Goal: Information Seeking & Learning: Learn about a topic

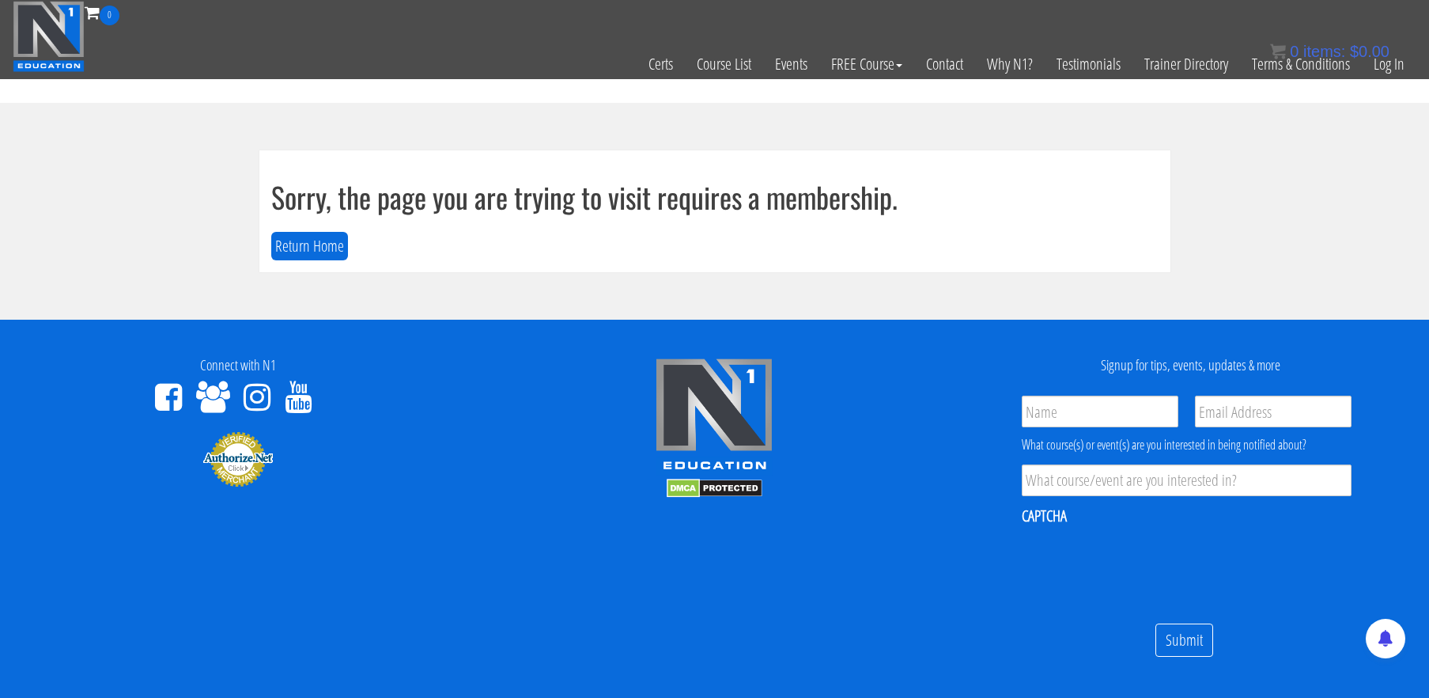
click at [904, 549] on footer "Connect with N1 Signup for tips, events, updates & more Name * Email * Product …" at bounding box center [714, 560] width 1429 height 481
click at [1387, 70] on link "Log In" at bounding box center [1389, 64] width 55 height 78
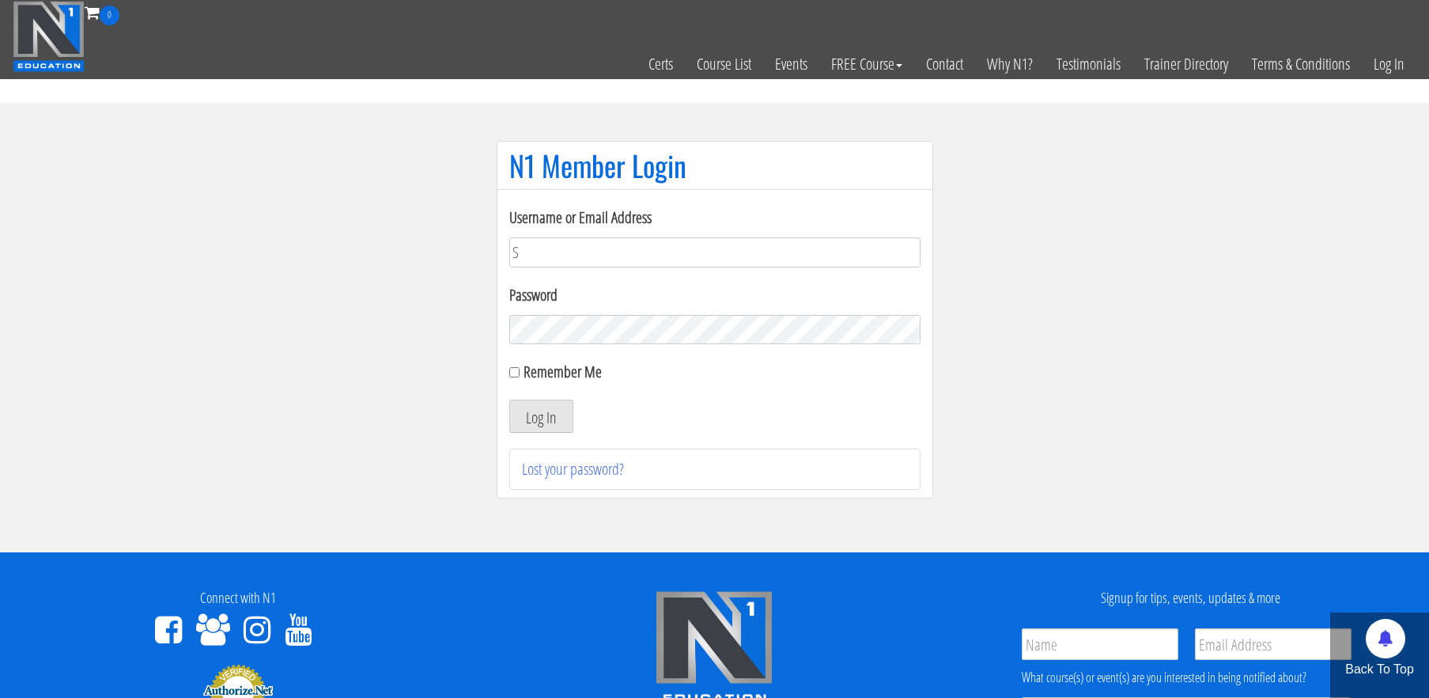
type input "[EMAIL_ADDRESS][DOMAIN_NAME]"
click at [509, 399] on button "Log In" at bounding box center [541, 415] width 64 height 33
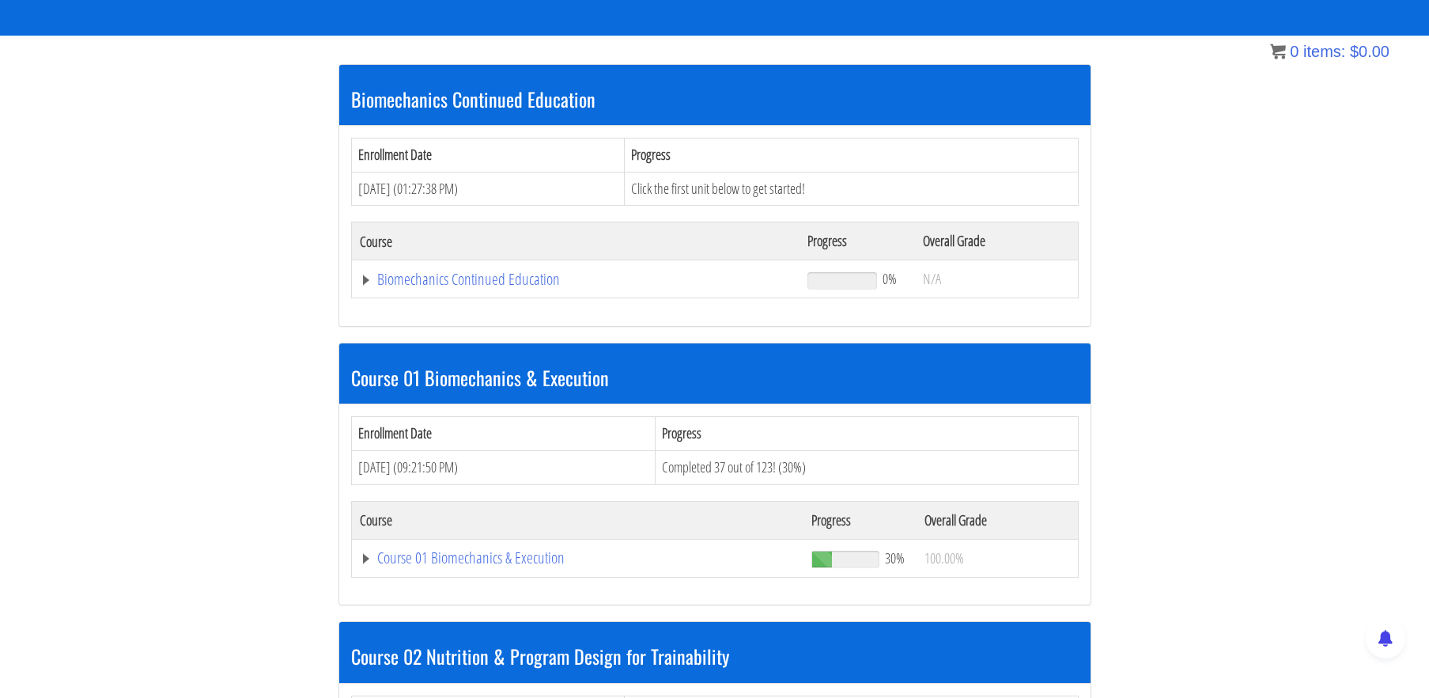
scroll to position [271, 0]
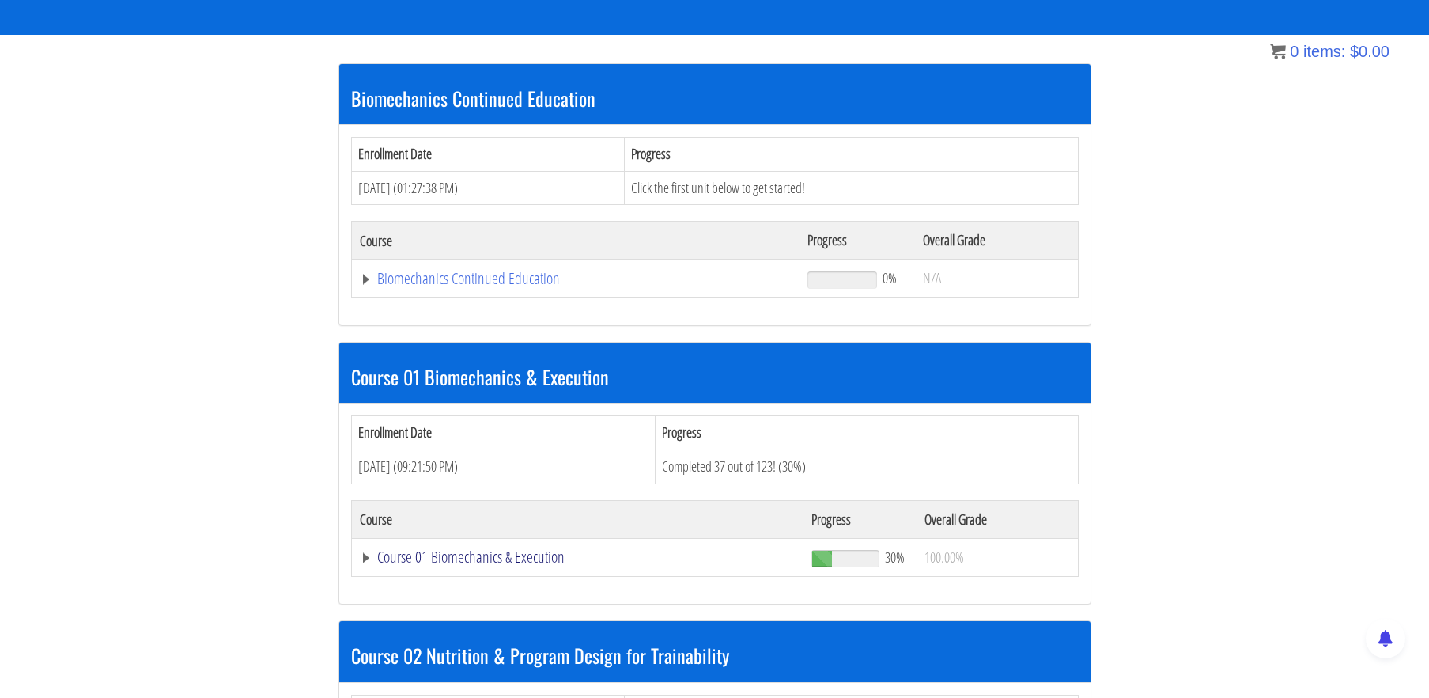
click at [533, 286] on link "Course 01 Biomechanics & Execution" at bounding box center [576, 279] width 433 height 16
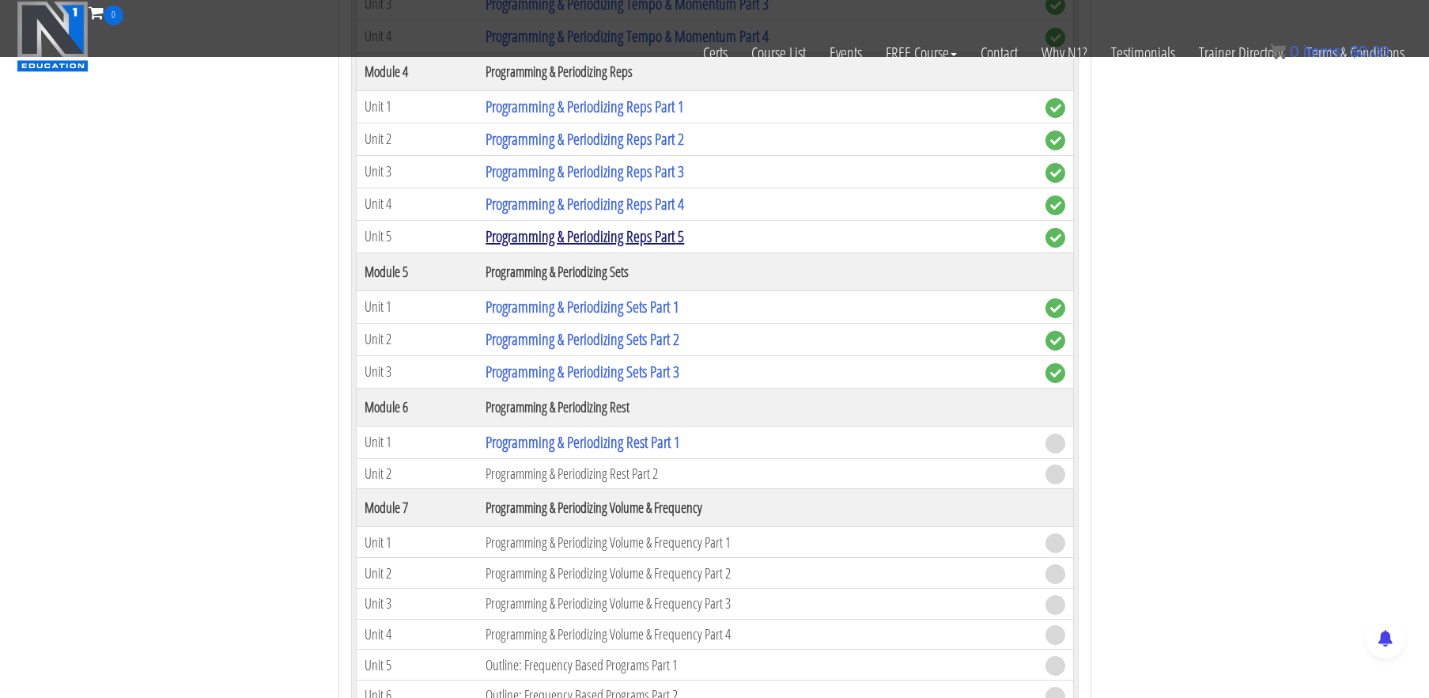
scroll to position [1792, 0]
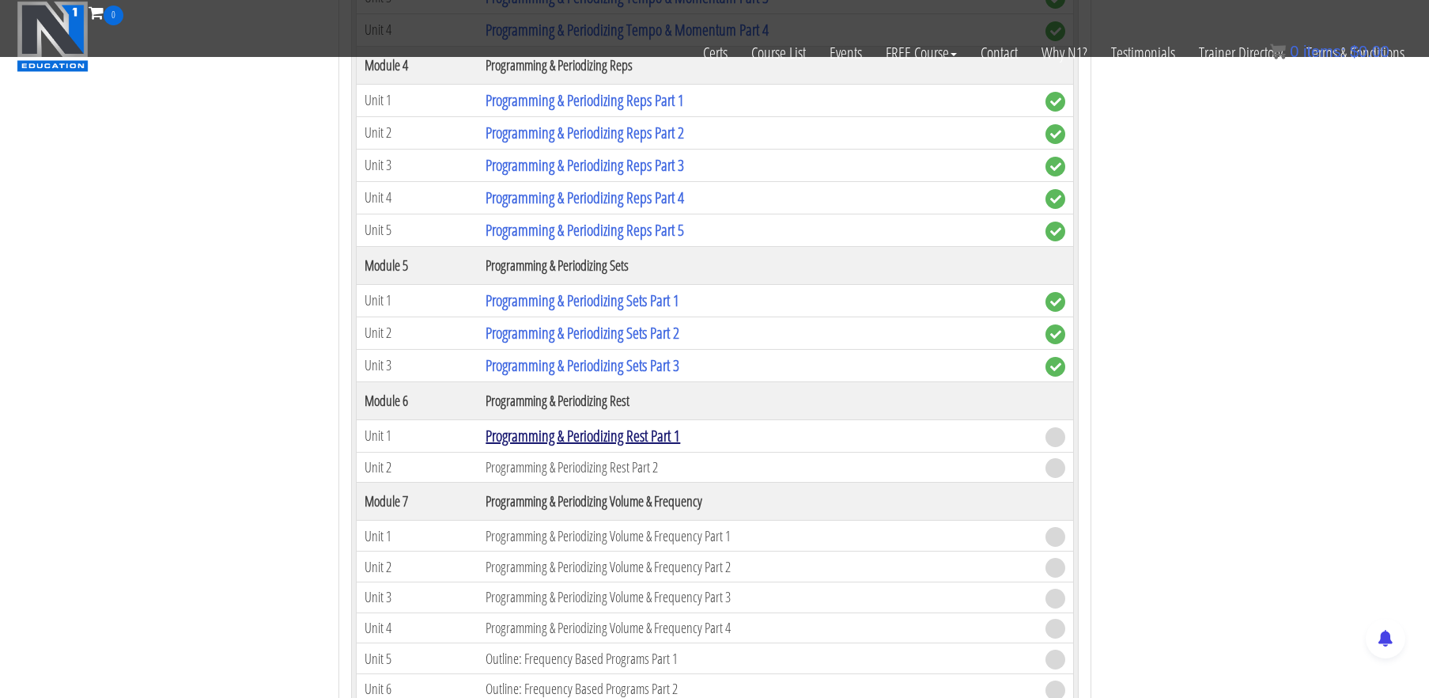
click at [607, 429] on link "Programming & Periodizing Rest Part 1" at bounding box center [583, 435] width 195 height 21
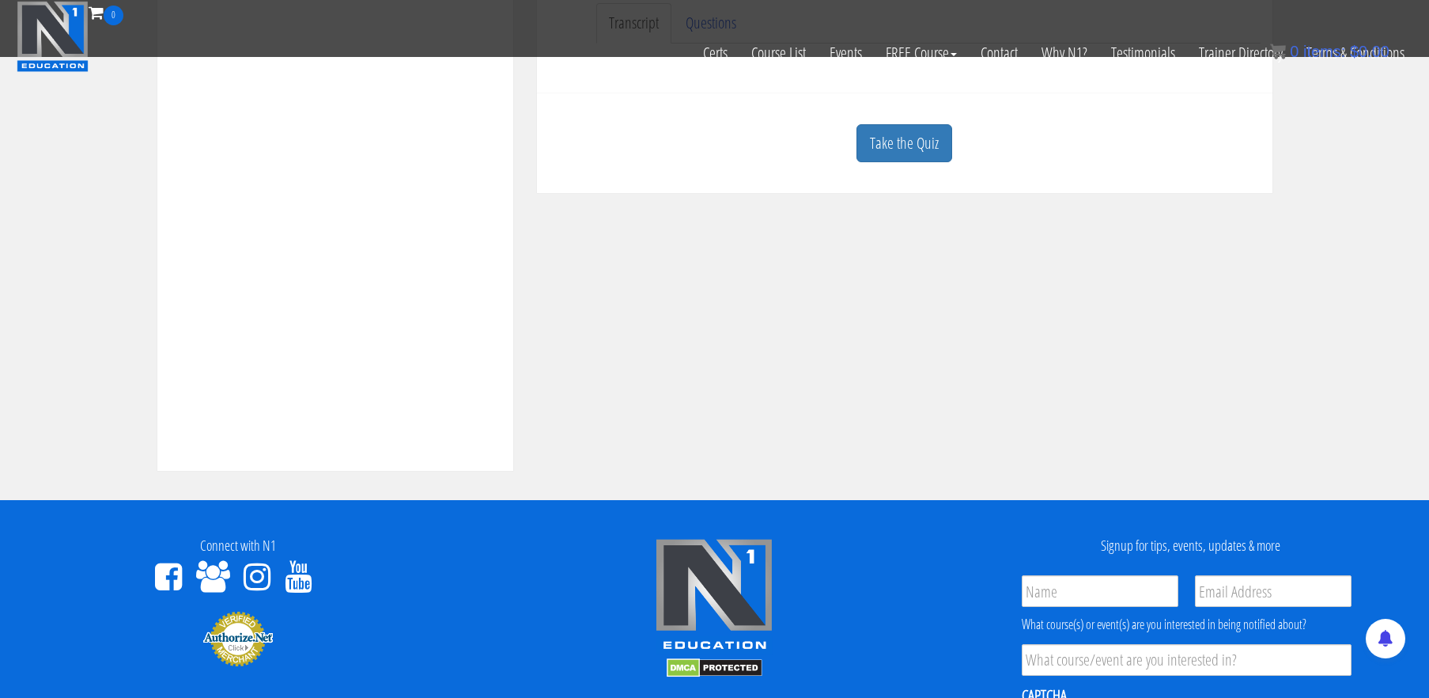
scroll to position [531, 0]
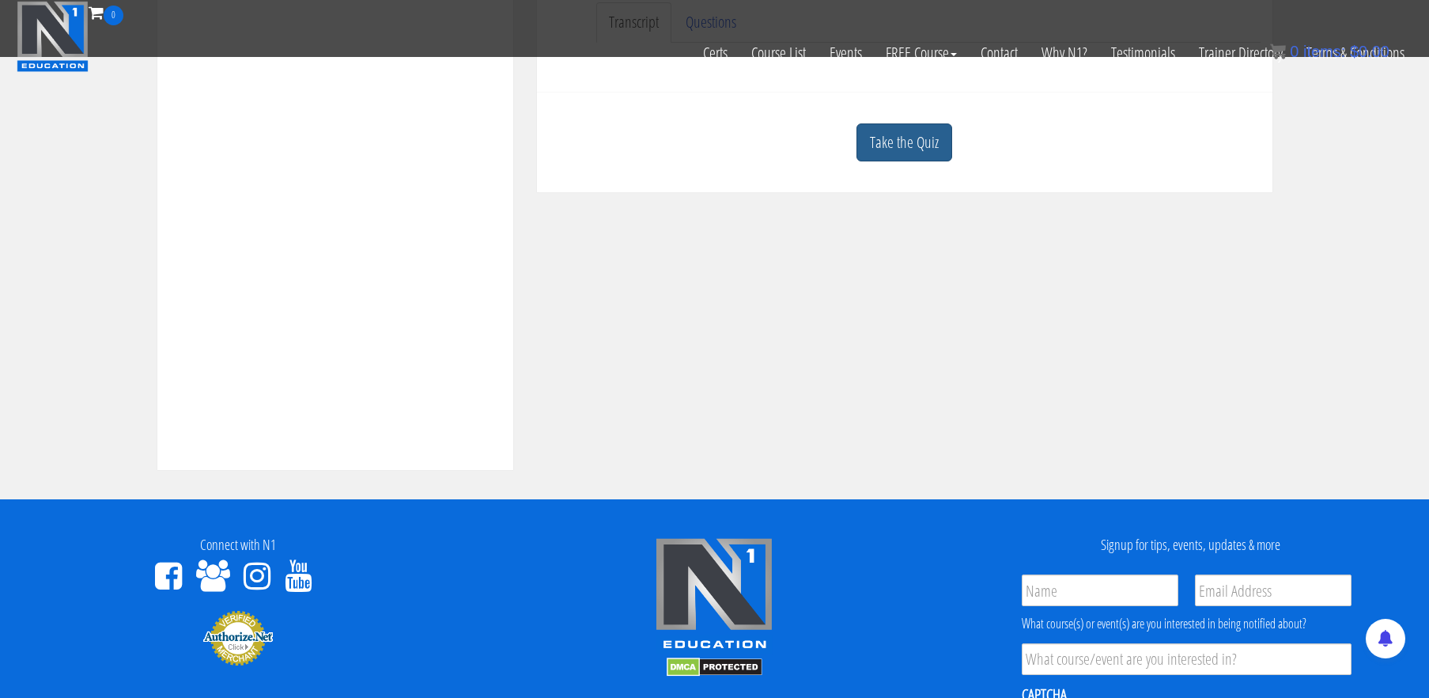
click at [903, 136] on link "Take the Quiz" at bounding box center [905, 142] width 96 height 39
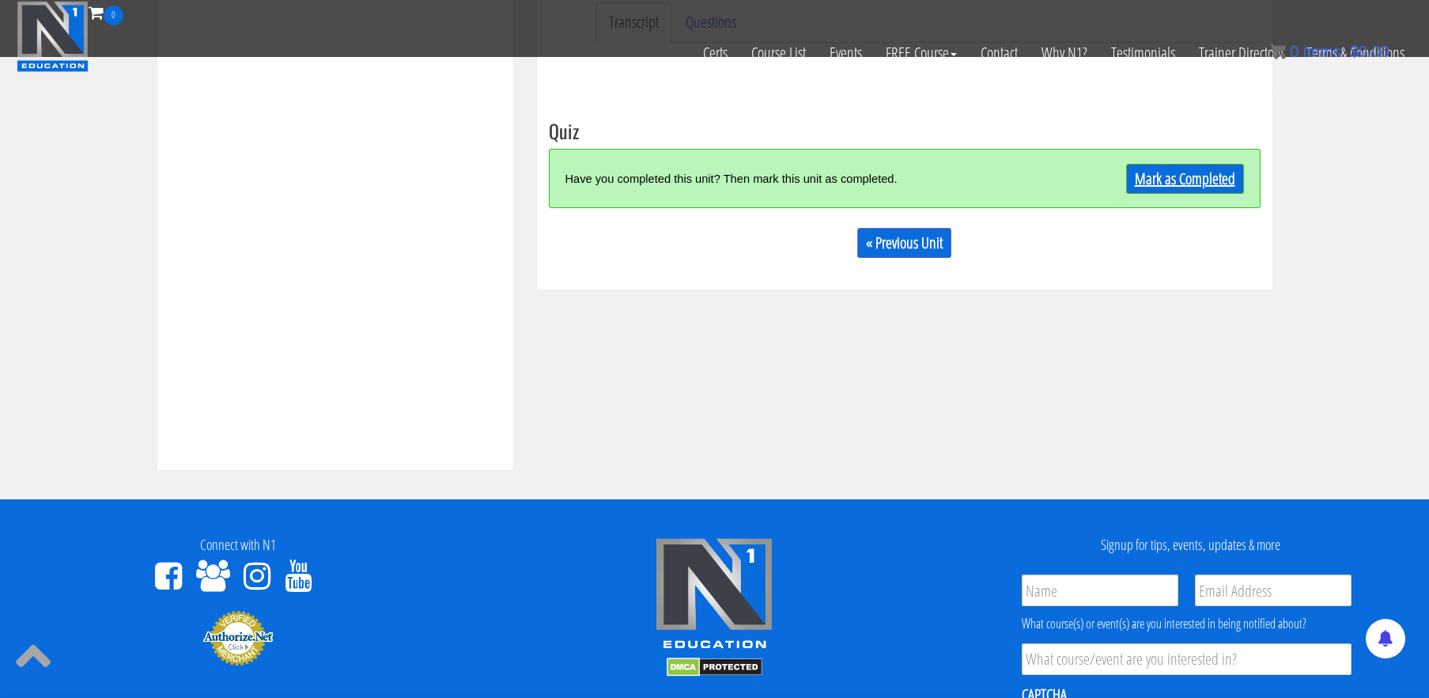
click at [1175, 176] on link "Mark as Completed" at bounding box center [1185, 179] width 118 height 30
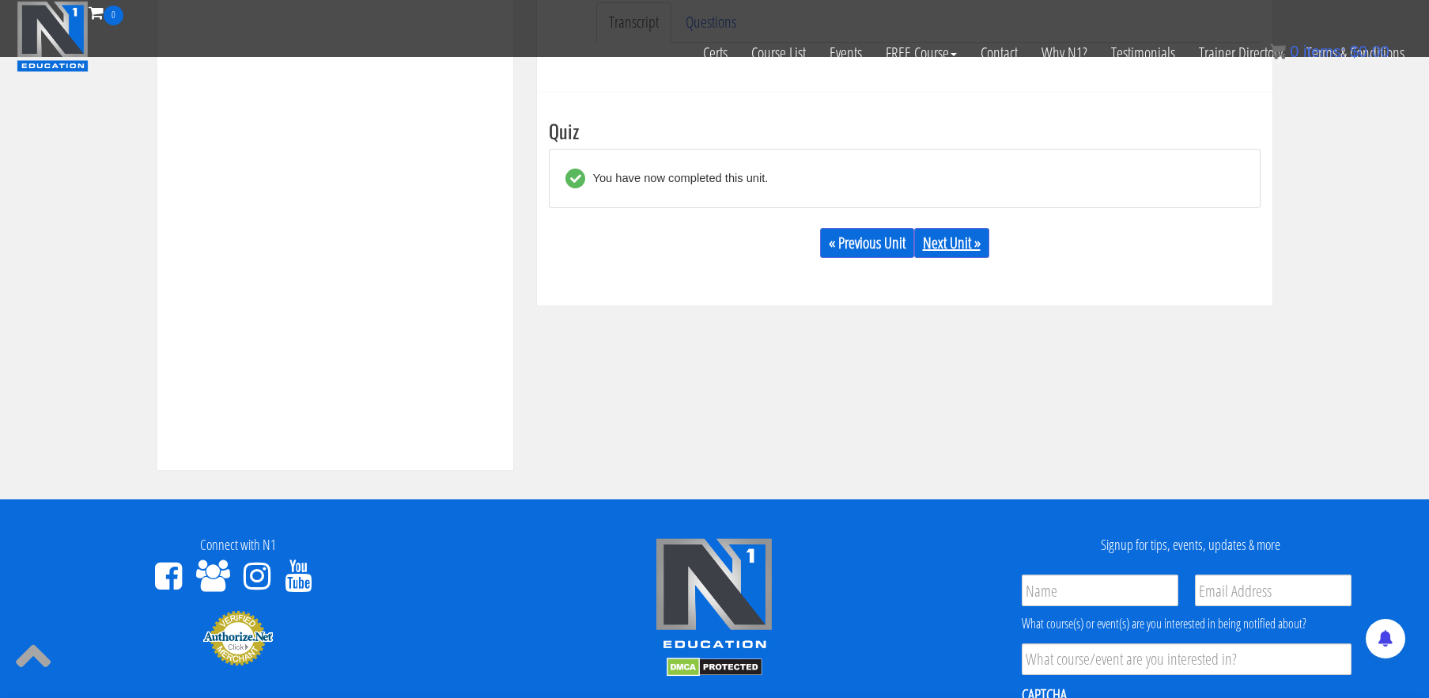
click at [955, 237] on link "Next Unit »" at bounding box center [951, 243] width 75 height 30
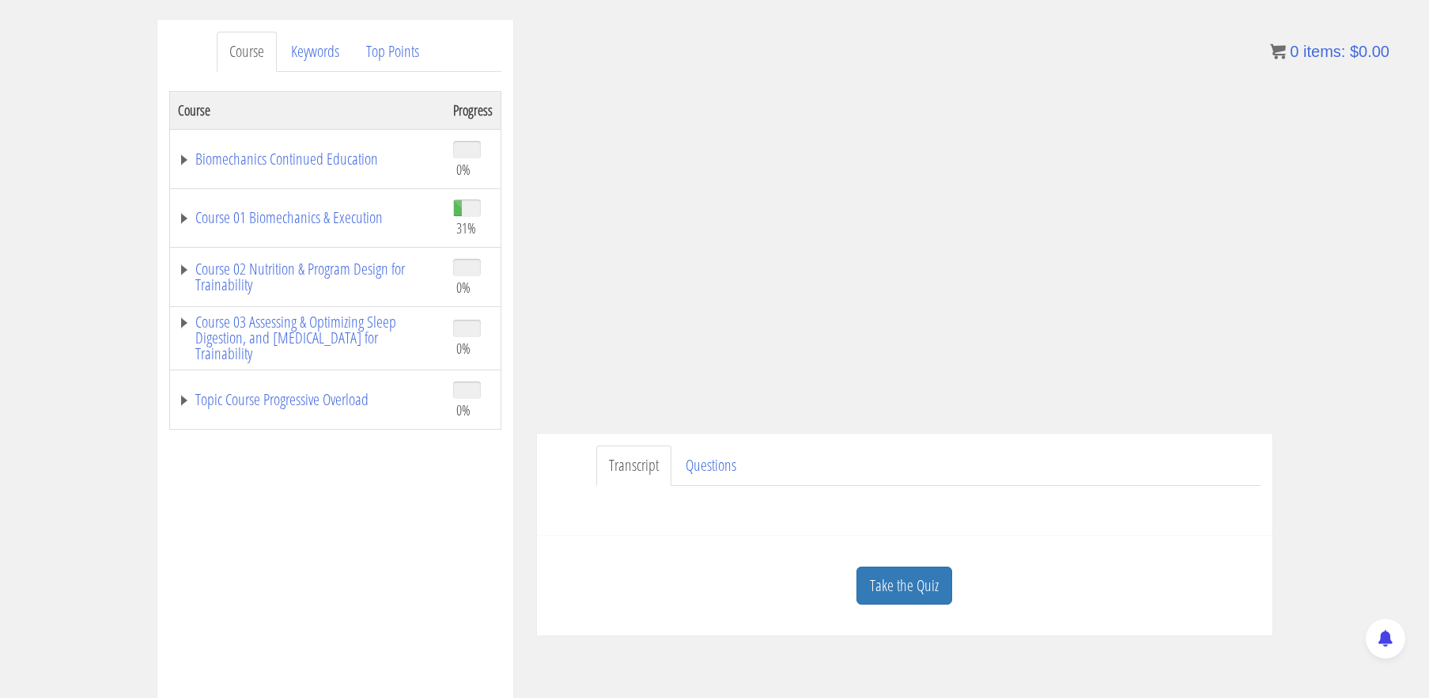
scroll to position [189, 0]
click at [935, 590] on link "Take the Quiz" at bounding box center [905, 584] width 96 height 39
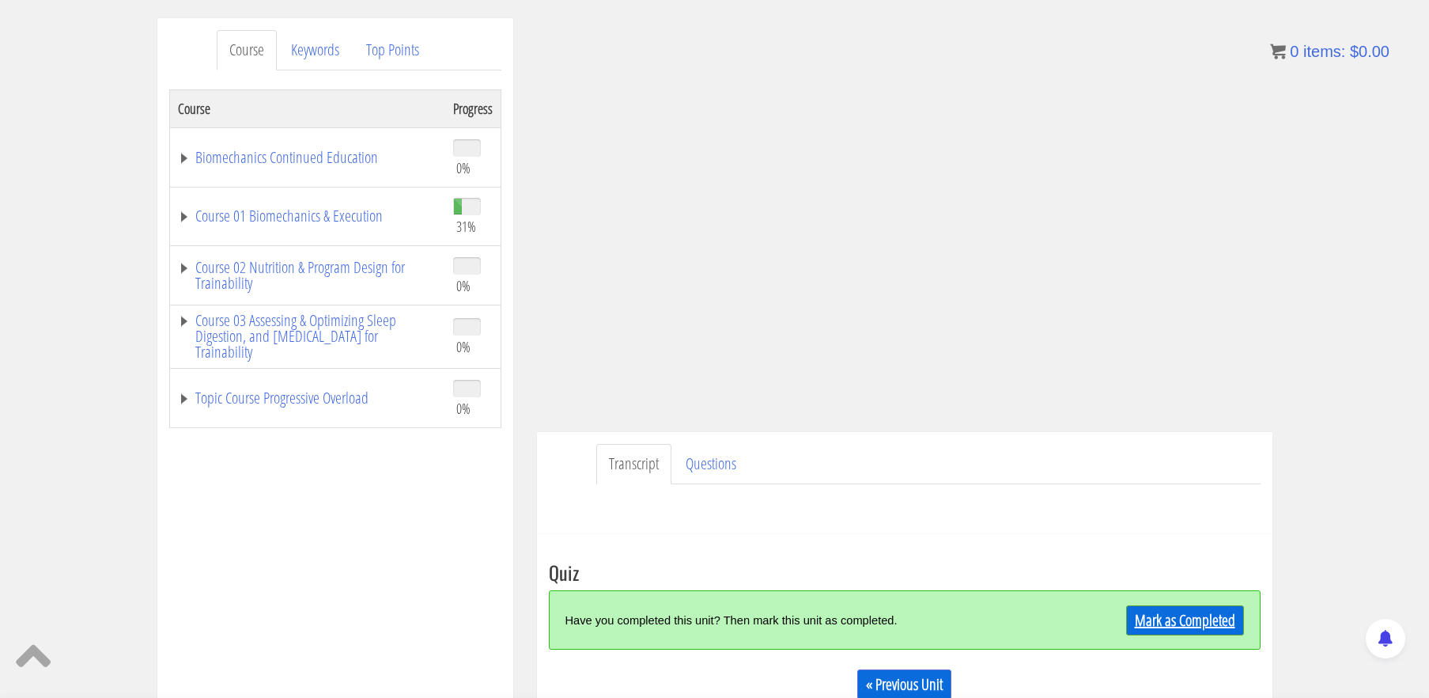
click at [1197, 626] on link "Mark as Completed" at bounding box center [1185, 620] width 118 height 30
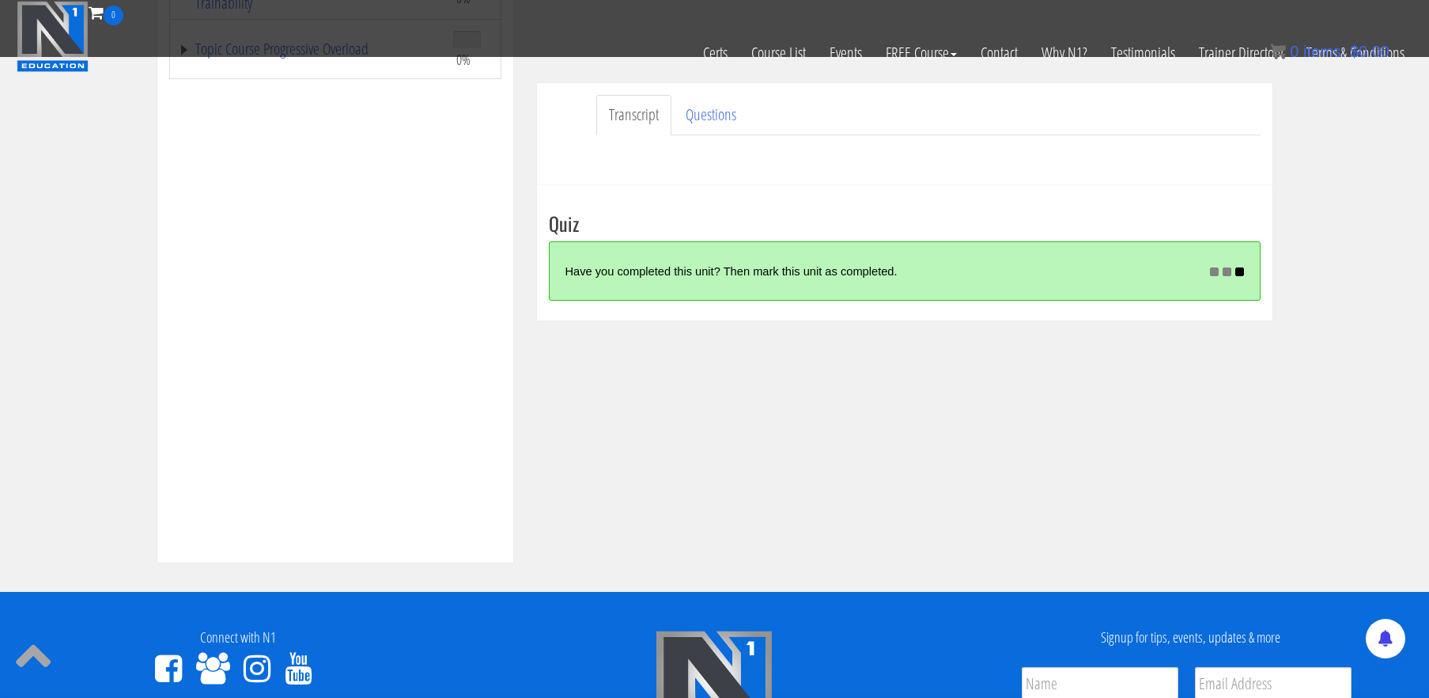
scroll to position [440, 0]
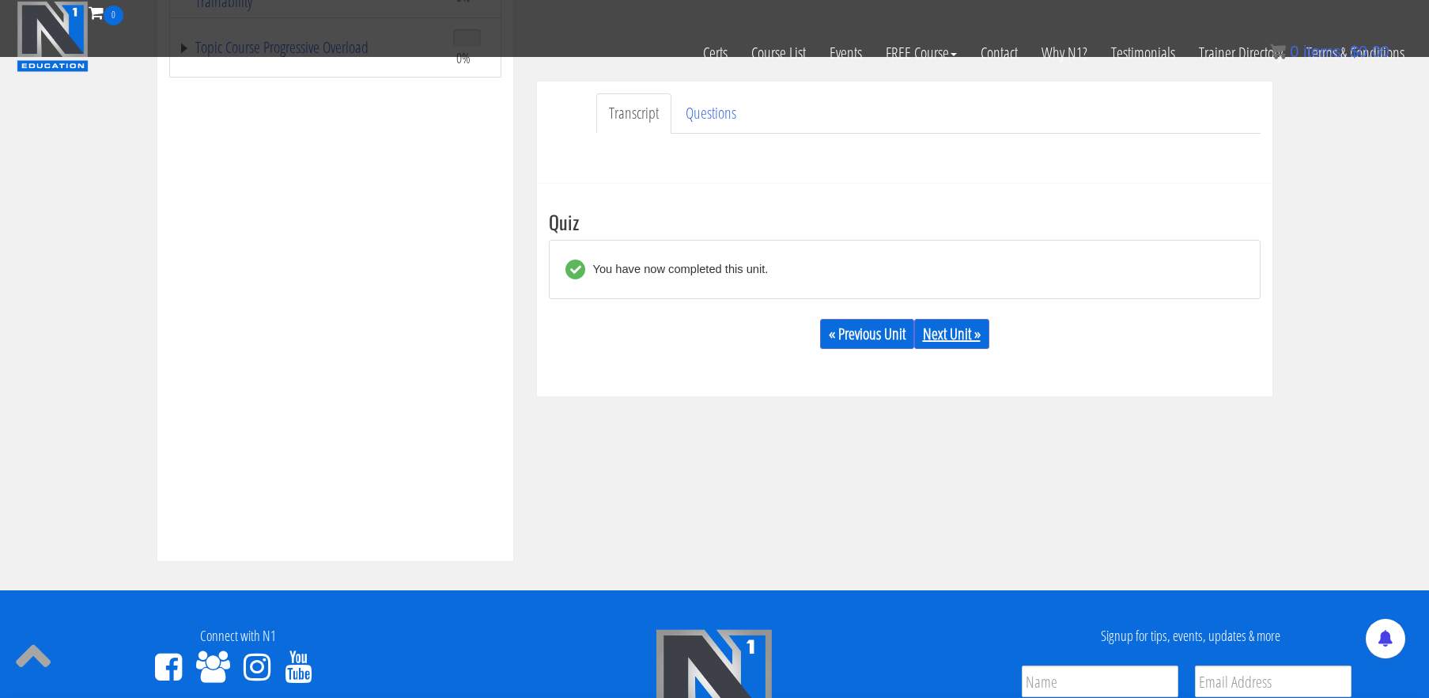
click at [962, 340] on link "Next Unit »" at bounding box center [951, 334] width 75 height 30
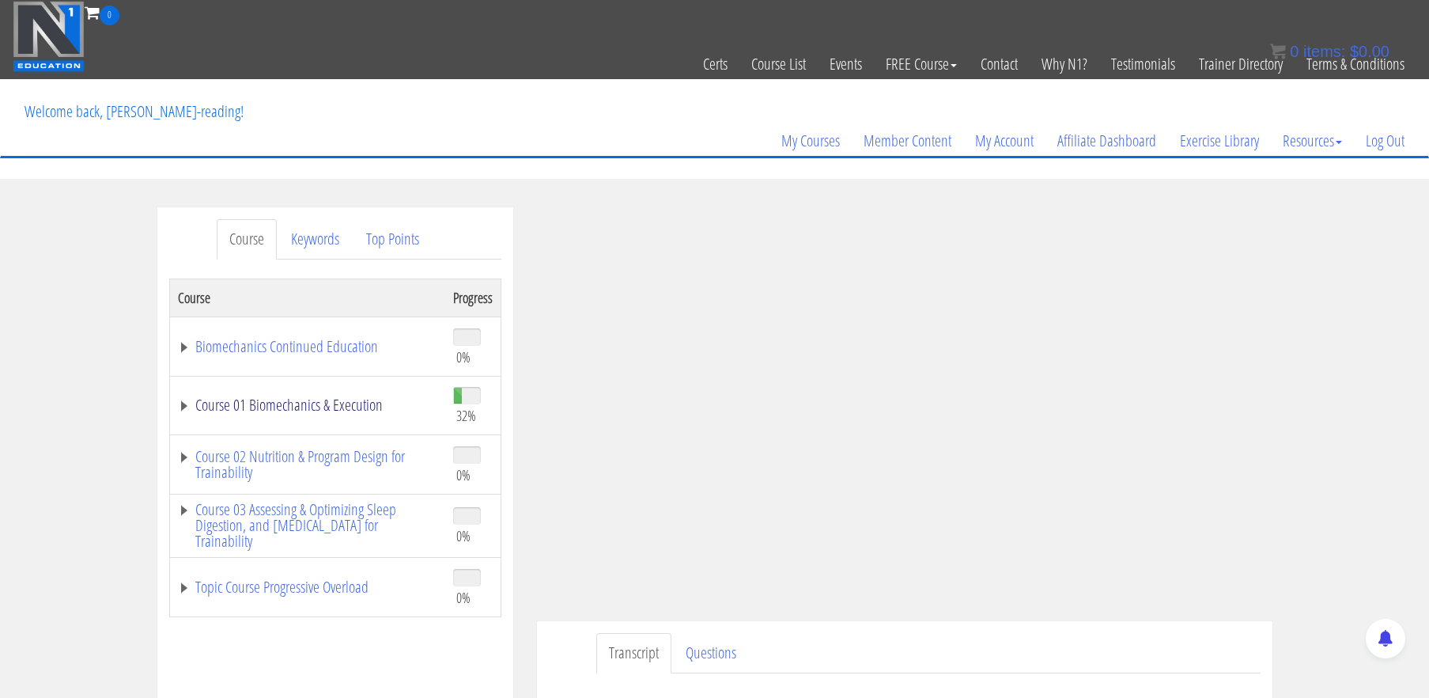
click at [361, 409] on link "Course 01 Biomechanics & Execution" at bounding box center [307, 405] width 259 height 16
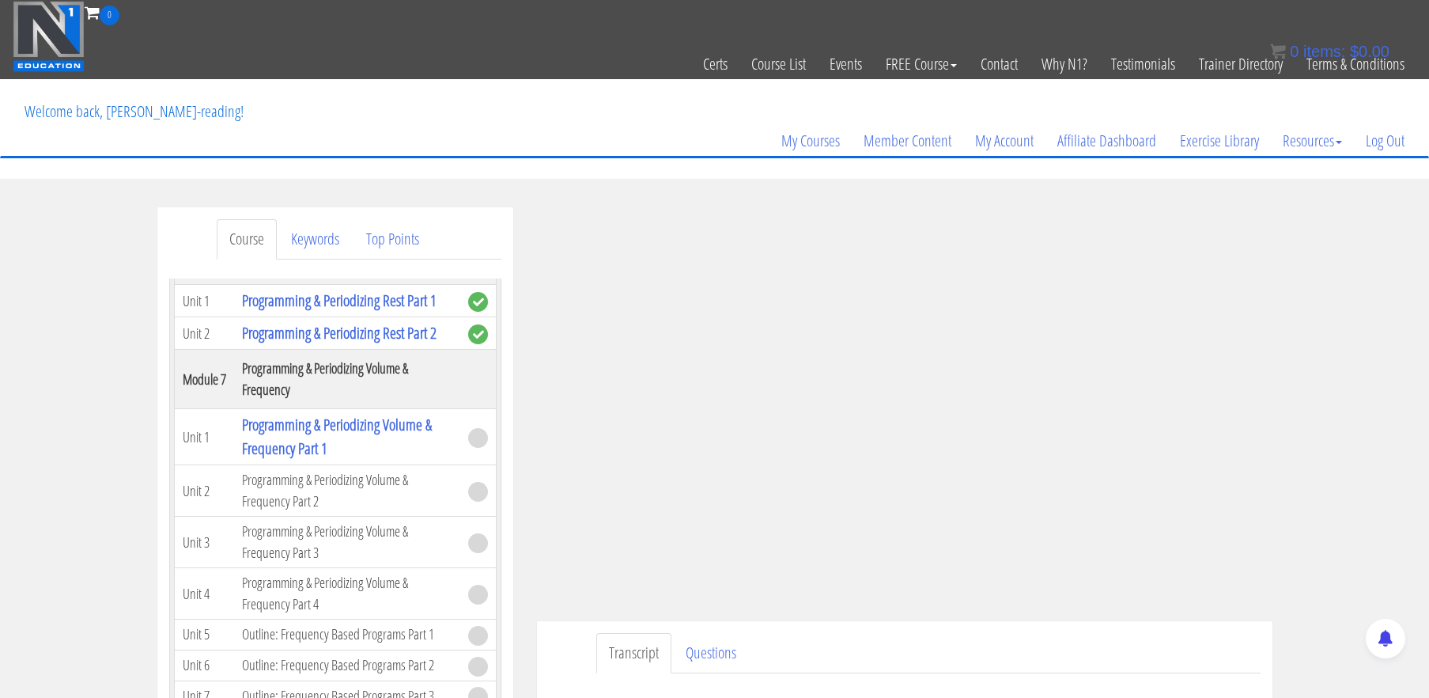
scroll to position [1728, 0]
